Goal: Information Seeking & Learning: Understand process/instructions

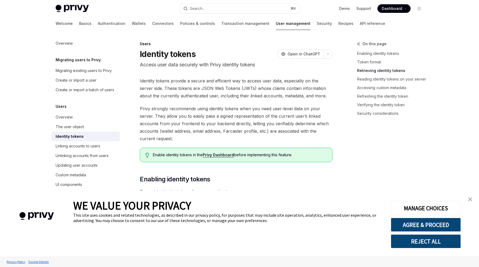
type textarea "*"
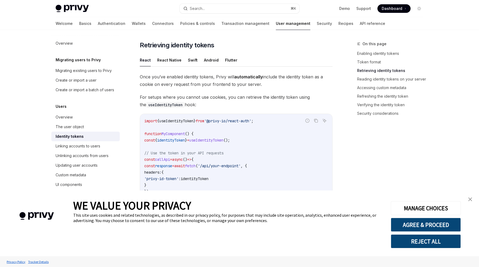
scroll to position [464, 0]
click at [432, 224] on button "AGREE & PROCEED" at bounding box center [426, 225] width 70 height 14
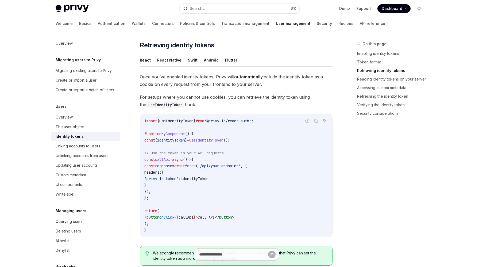
drag, startPoint x: 142, startPoint y: 76, endPoint x: 205, endPoint y: 104, distance: 69.4
click at [205, 104] on div "Once you’ve enabled identity tokens, Privy will automatically include the ident…" at bounding box center [236, 171] width 193 height 197
click at [204, 102] on span "For setups where you cannot use cookies, you can retrieve the identity token us…" at bounding box center [236, 100] width 193 height 15
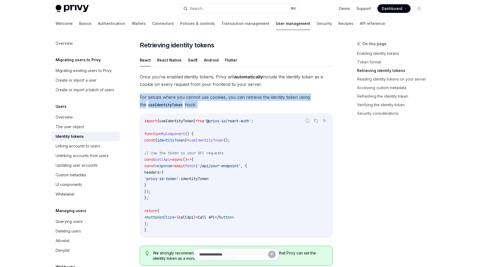
drag, startPoint x: 204, startPoint y: 110, endPoint x: 138, endPoint y: 99, distance: 66.7
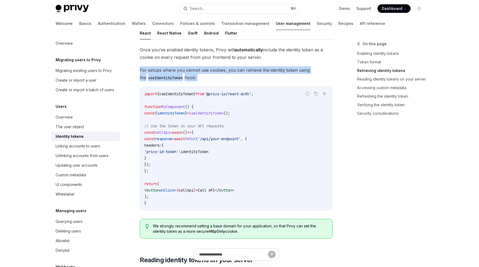
scroll to position [492, 0]
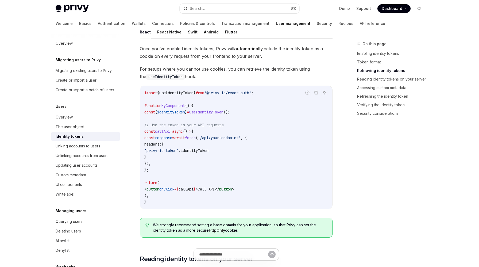
click at [208, 152] on span "identityToken" at bounding box center [195, 150] width 28 height 5
